Goal: Task Accomplishment & Management: Use online tool/utility

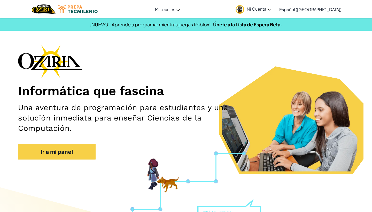
click at [271, 9] on span "Mi Cuenta" at bounding box center [259, 8] width 24 height 5
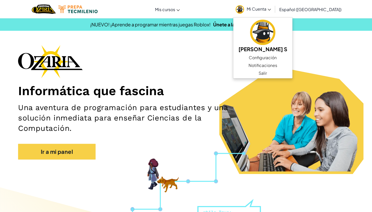
click at [271, 9] on span "Mi Cuenta" at bounding box center [259, 8] width 24 height 5
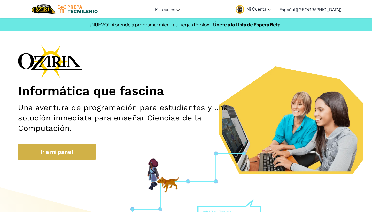
click at [63, 149] on link "Ir a mi panel" at bounding box center [56, 152] width 77 height 16
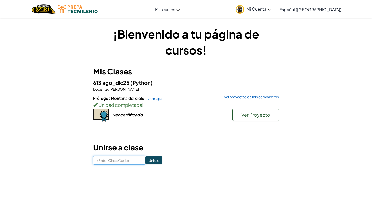
click at [125, 158] on input at bounding box center [119, 160] width 52 height 9
type input "SandTodayRice"
click at [154, 158] on input "Unirse" at bounding box center [153, 160] width 17 height 8
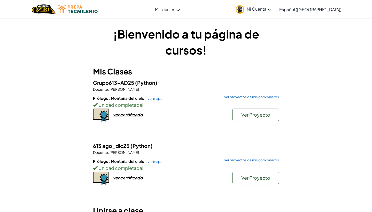
click at [245, 114] on span "Ver Proyecto" at bounding box center [255, 115] width 29 height 6
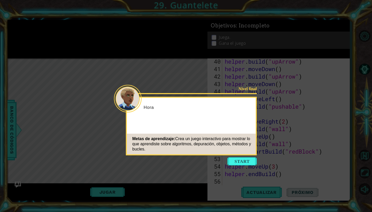
scroll to position [352, 0]
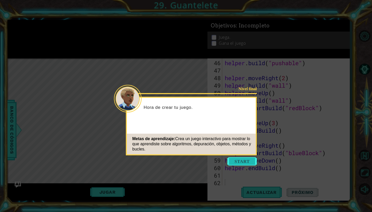
click at [239, 159] on button "Start" at bounding box center [241, 161] width 29 height 8
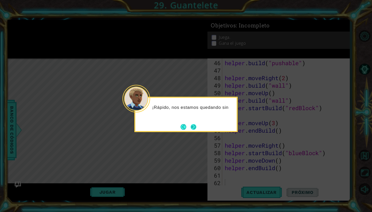
click at [194, 128] on button "Next" at bounding box center [194, 127] width 6 height 6
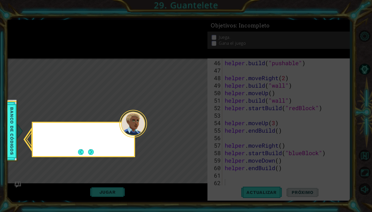
click at [194, 128] on icon at bounding box center [186, 106] width 372 height 212
click at [91, 154] on button "Next" at bounding box center [91, 152] width 6 height 6
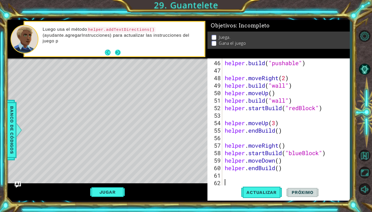
click at [121, 53] on button "Next" at bounding box center [118, 53] width 6 height 6
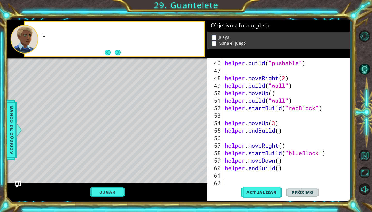
click at [121, 53] on button "Next" at bounding box center [117, 52] width 6 height 6
click at [121, 53] on div "Prueba" at bounding box center [115, 39] width 180 height 34
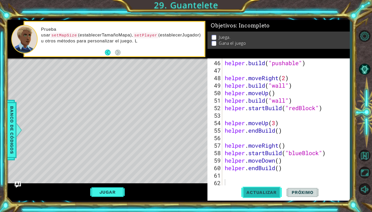
click at [265, 189] on button "Actualizar" at bounding box center [261, 192] width 41 height 14
click at [257, 191] on span "Actualizar" at bounding box center [261, 192] width 41 height 5
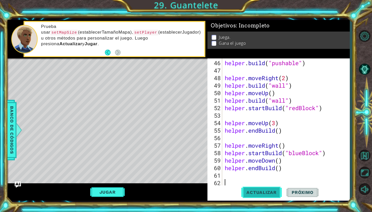
click at [265, 191] on span "Actualizar" at bounding box center [261, 192] width 41 height 5
click at [97, 191] on button "Jugar" at bounding box center [107, 192] width 35 height 10
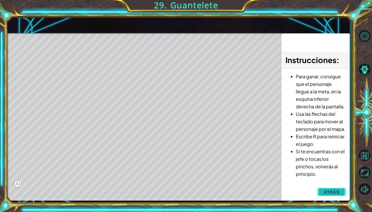
click at [331, 192] on span "Atrás" at bounding box center [332, 191] width 16 height 5
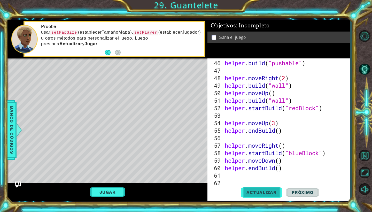
click at [261, 193] on span "Actualizar" at bounding box center [261, 192] width 41 height 5
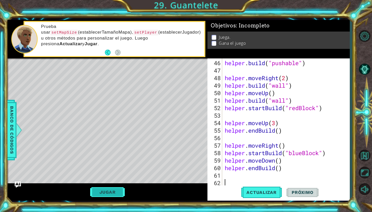
click at [113, 188] on button "Jugar" at bounding box center [107, 192] width 35 height 10
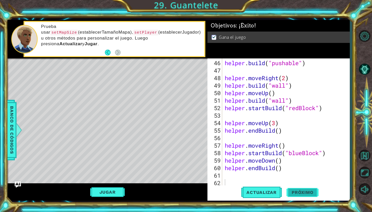
click at [300, 193] on span "Próximo" at bounding box center [302, 192] width 32 height 5
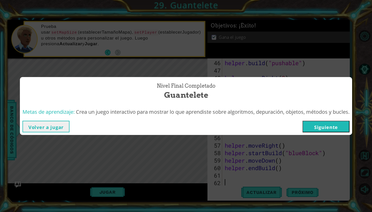
click at [330, 136] on div "Nivel final Completado Guantelete Metas de aprendizaje: Crea un juego interacti…" at bounding box center [186, 106] width 372 height 212
click at [330, 132] on button "Siguiente" at bounding box center [325, 127] width 47 height 12
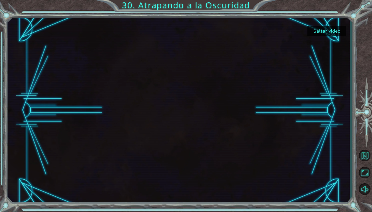
click at [323, 27] on button "Saltar video" at bounding box center [326, 31] width 39 height 10
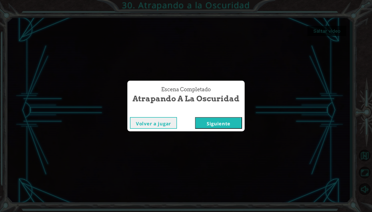
click at [217, 124] on button "Siguiente" at bounding box center [218, 123] width 47 height 12
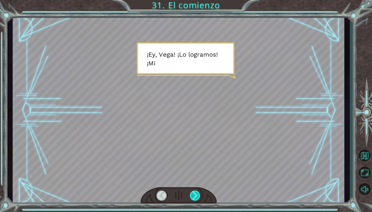
click at [195, 194] on div at bounding box center [195, 195] width 11 height 10
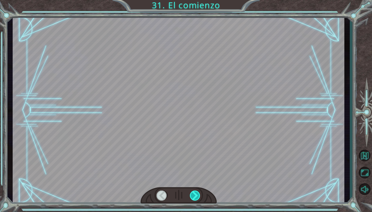
click at [195, 194] on div at bounding box center [195, 195] width 11 height 10
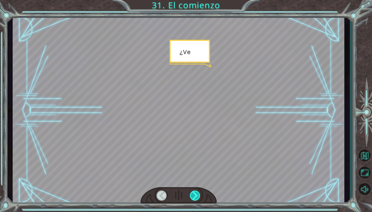
click at [195, 194] on div at bounding box center [195, 195] width 11 height 10
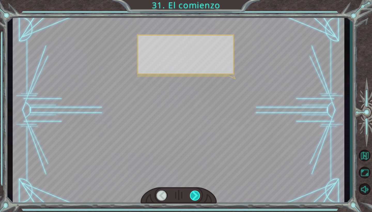
click at [195, 194] on div at bounding box center [195, 195] width 11 height 10
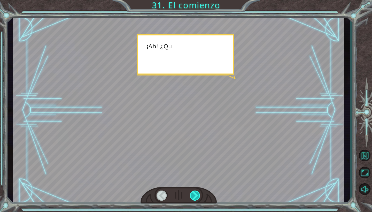
click at [195, 194] on div at bounding box center [195, 195] width 11 height 10
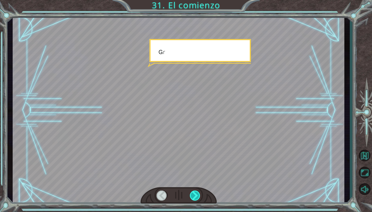
click at [195, 194] on div at bounding box center [195, 195] width 11 height 10
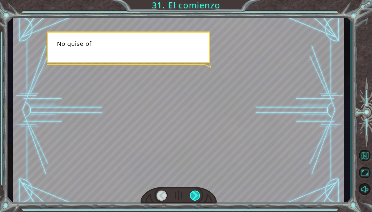
click at [195, 194] on div at bounding box center [195, 195] width 11 height 10
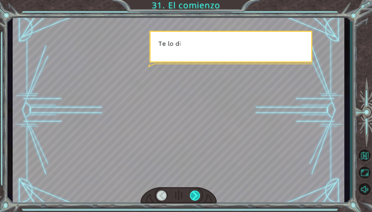
click at [195, 194] on div at bounding box center [195, 195] width 11 height 10
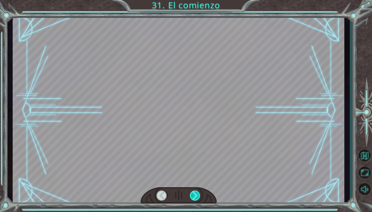
click at [195, 194] on div at bounding box center [195, 195] width 11 height 10
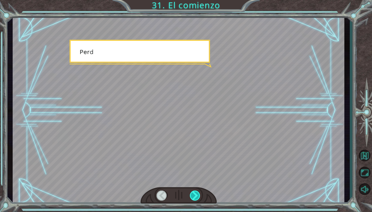
click at [195, 194] on div at bounding box center [195, 195] width 11 height 10
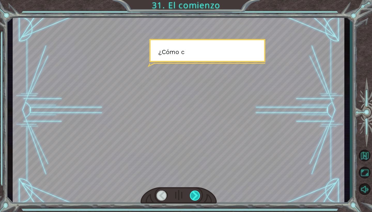
click at [195, 194] on div at bounding box center [195, 195] width 11 height 10
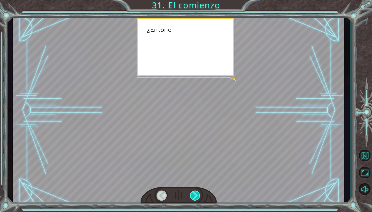
click at [195, 194] on div at bounding box center [195, 195] width 11 height 10
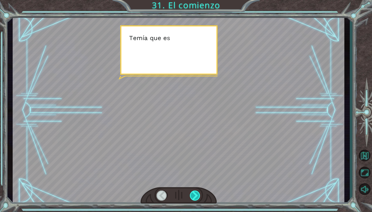
click at [195, 194] on div at bounding box center [195, 195] width 11 height 10
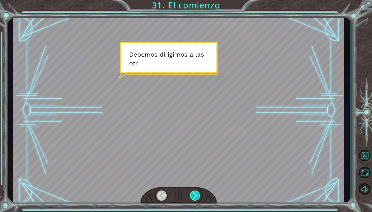
click at [195, 194] on div at bounding box center [195, 195] width 11 height 10
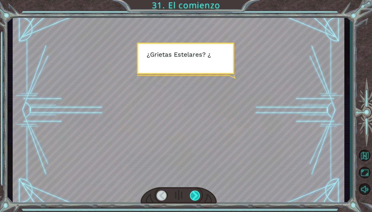
click at [195, 194] on div at bounding box center [195, 195] width 11 height 10
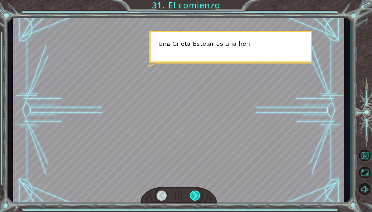
click at [195, 194] on div at bounding box center [195, 195] width 11 height 10
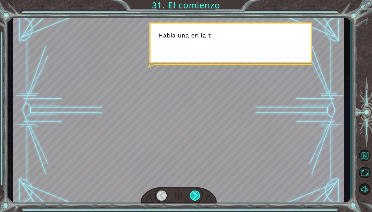
click at [195, 194] on div at bounding box center [195, 195] width 11 height 10
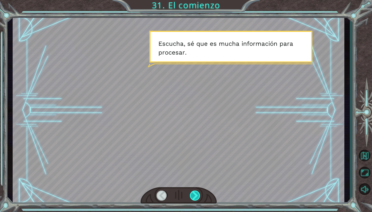
click at [195, 194] on div at bounding box center [195, 195] width 11 height 10
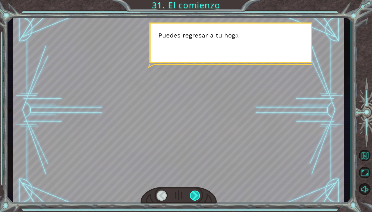
click at [195, 194] on div at bounding box center [195, 195] width 11 height 10
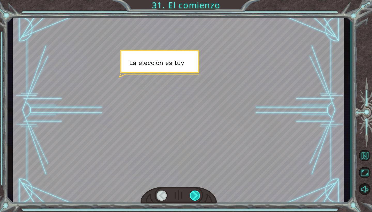
click at [195, 194] on div at bounding box center [195, 195] width 11 height 10
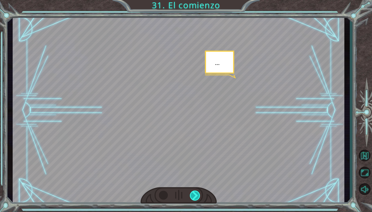
click at [195, 194] on div at bounding box center [195, 195] width 11 height 10
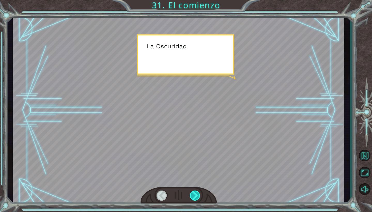
click at [195, 194] on div at bounding box center [195, 195] width 11 height 10
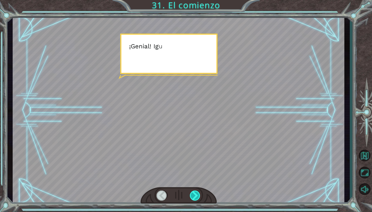
click at [195, 194] on div at bounding box center [195, 195] width 11 height 10
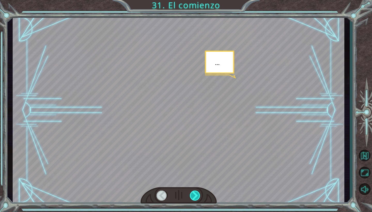
click at [195, 194] on div at bounding box center [195, 195] width 11 height 10
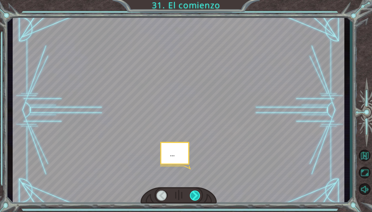
click at [195, 194] on div at bounding box center [195, 195] width 11 height 10
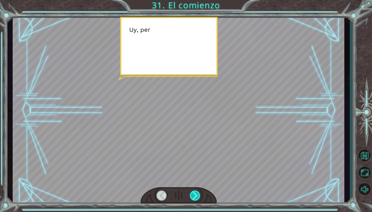
click at [195, 194] on div at bounding box center [195, 195] width 11 height 10
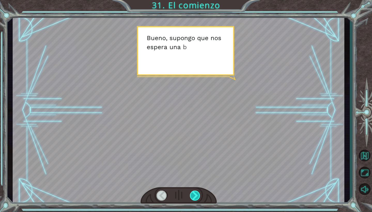
click at [195, 194] on div at bounding box center [195, 195] width 11 height 10
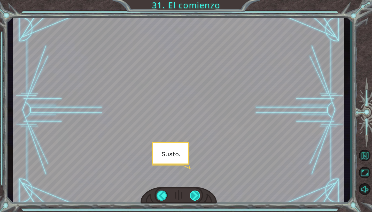
click at [195, 194] on div at bounding box center [195, 195] width 11 height 10
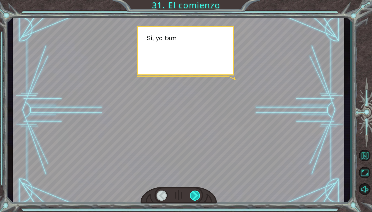
click at [195, 194] on div at bounding box center [195, 195] width 11 height 10
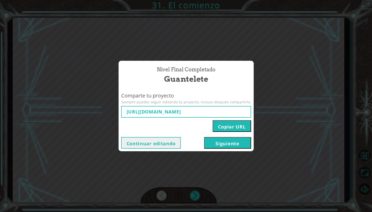
click at [218, 146] on button "Siguiente" at bounding box center [227, 143] width 47 height 12
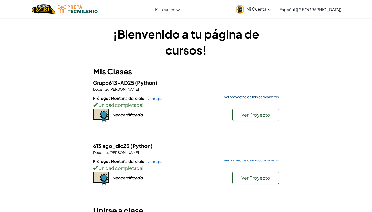
click at [247, 96] on link "ver proyectos de mis compañeros" at bounding box center [250, 96] width 57 height 3
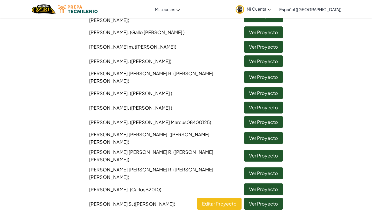
scroll to position [172, 0]
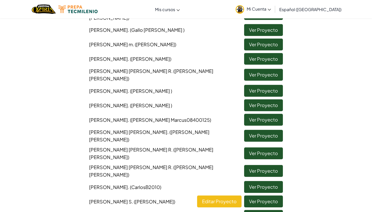
click at [259, 99] on link "Ver Proyecto" at bounding box center [263, 105] width 39 height 12
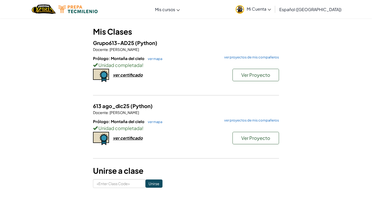
scroll to position [52, 0]
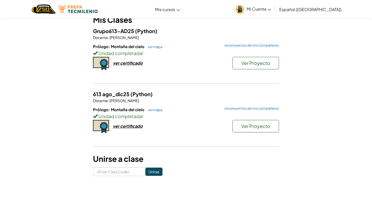
click at [263, 63] on span "Ver Proyecto" at bounding box center [255, 63] width 29 height 6
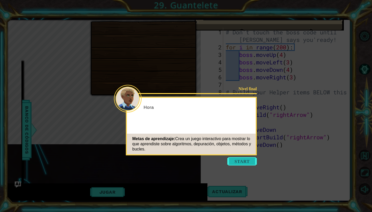
scroll to position [360, 0]
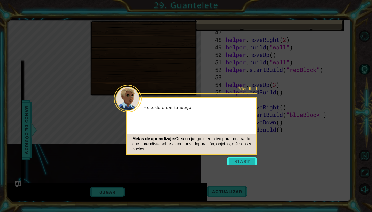
click at [236, 160] on button "Start" at bounding box center [241, 161] width 29 height 8
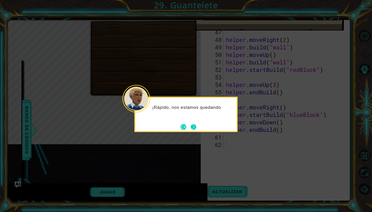
click at [196, 129] on button "Next" at bounding box center [194, 127] width 6 height 6
click at [194, 129] on button "Next" at bounding box center [194, 127] width 6 height 6
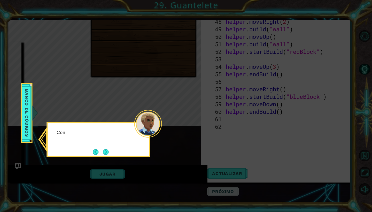
click at [194, 129] on icon at bounding box center [186, 106] width 372 height 212
click at [109, 153] on button "Next" at bounding box center [106, 152] width 6 height 6
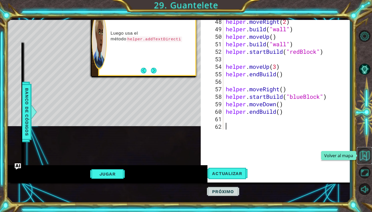
click at [369, 158] on button "Volver al mapa" at bounding box center [364, 155] width 15 height 15
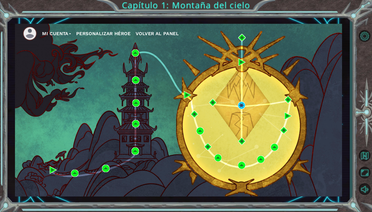
click at [192, 6] on div "Mi Cuenta Personalizar héroe Volver al panel Capítulo 1: Montaña del cielo" at bounding box center [186, 106] width 372 height 212
click at [62, 33] on button "Mi Cuenta" at bounding box center [56, 34] width 29 height 8
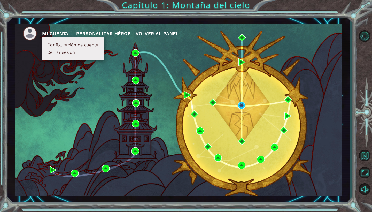
click at [62, 33] on button "Mi Cuenta" at bounding box center [56, 34] width 29 height 8
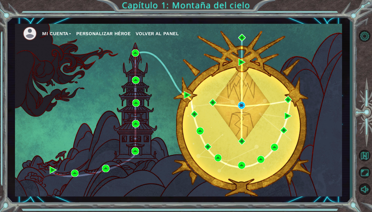
click at [199, 4] on div "Mi Cuenta Personalizar héroe Volver al panel Capítulo 1: Montaña del cielo" at bounding box center [186, 106] width 372 height 212
click at [135, 10] on div "Mi Cuenta Personalizar héroe Volver al panel Capítulo 1: Montaña del cielo" at bounding box center [186, 106] width 372 height 212
click at [361, 34] on button "Opciones de nivel" at bounding box center [364, 35] width 15 height 15
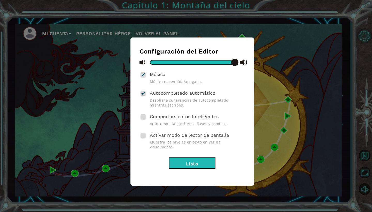
click at [361, 34] on div "Configuración del Editor Música Música encendida/apagada. Autocompletado automá…" at bounding box center [186, 106] width 372 height 212
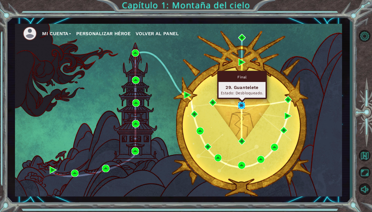
click at [241, 105] on img at bounding box center [241, 105] width 7 height 7
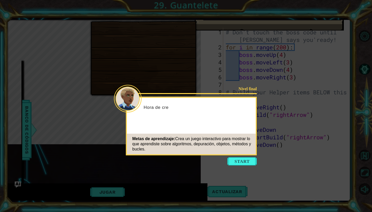
scroll to position [360, 0]
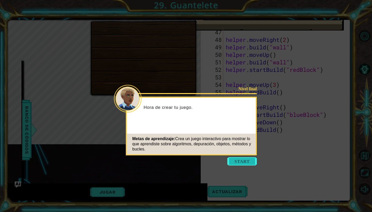
click at [243, 162] on button "Start" at bounding box center [241, 161] width 29 height 8
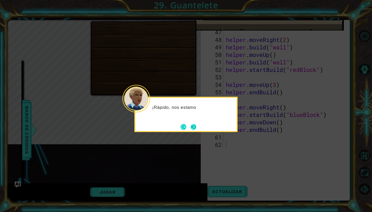
click at [192, 127] on button "Next" at bounding box center [194, 127] width 6 height 6
click at [192, 127] on button "Next" at bounding box center [193, 127] width 6 height 6
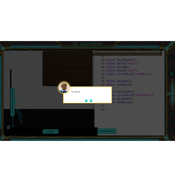
scroll to position [18, 0]
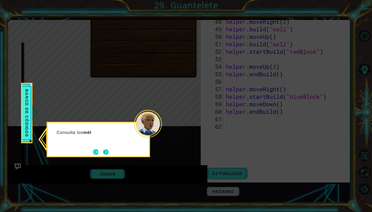
click at [103, 152] on button "Next" at bounding box center [106, 152] width 6 height 6
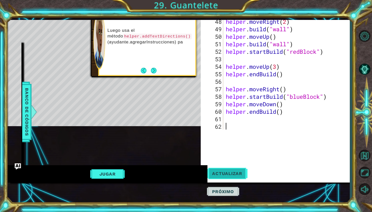
click at [217, 173] on span "Actualizar" at bounding box center [227, 173] width 41 height 5
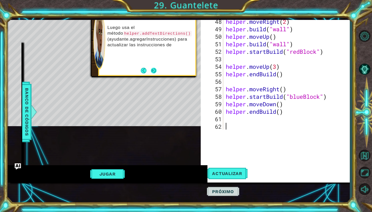
click at [151, 72] on button "Next" at bounding box center [154, 71] width 6 height 6
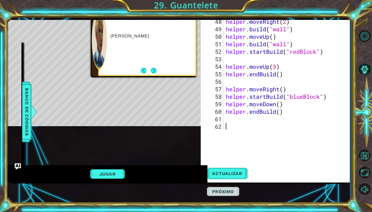
click at [151, 72] on button "Next" at bounding box center [154, 71] width 6 height 6
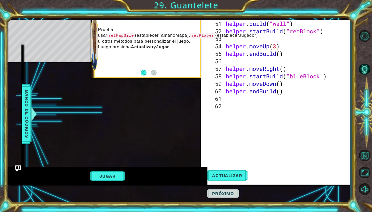
scroll to position [360, 0]
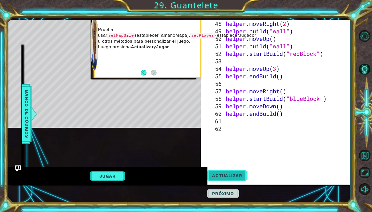
click at [237, 171] on button "Actualizar" at bounding box center [227, 175] width 41 height 18
click at [143, 71] on button "Back" at bounding box center [146, 73] width 10 height 6
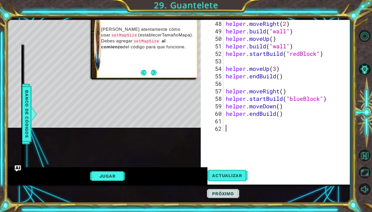
click at [158, 71] on div "[PERSON_NAME] atentamente cómo usar setMapSize (establecerTamañoMapa). Debes ag…" at bounding box center [147, 42] width 99 height 70
click at [154, 73] on button "Next" at bounding box center [154, 73] width 6 height 6
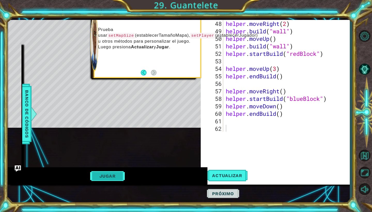
click at [106, 176] on button "Jugar" at bounding box center [107, 176] width 35 height 10
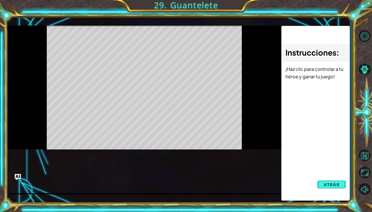
scroll to position [0, 0]
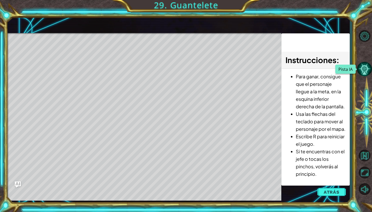
click at [366, 71] on button "Pista IA" at bounding box center [364, 68] width 15 height 15
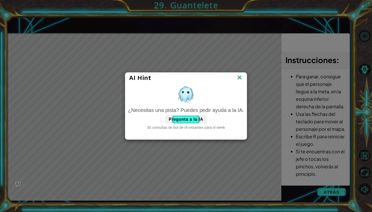
click at [239, 77] on img at bounding box center [239, 78] width 7 height 8
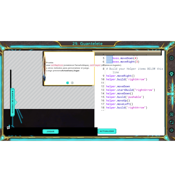
scroll to position [12, 0]
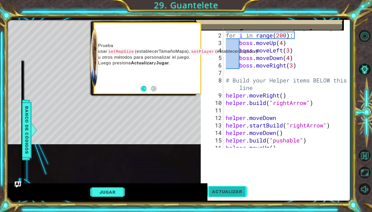
click at [237, 196] on button "Actualizar" at bounding box center [227, 191] width 41 height 18
click at [239, 190] on span "Actualizar" at bounding box center [227, 191] width 41 height 5
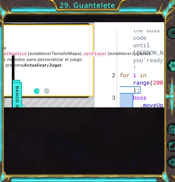
scroll to position [1154, 0]
